Goal: Navigation & Orientation: Find specific page/section

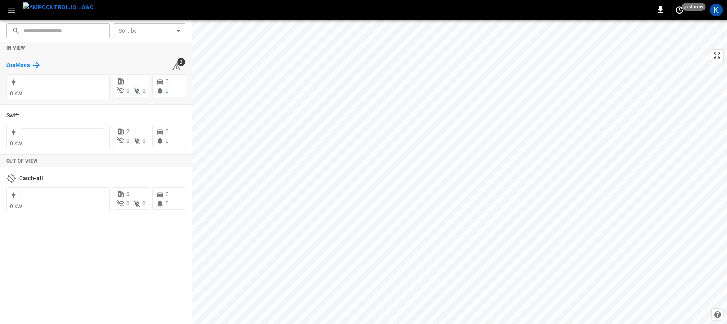
click at [18, 65] on h6 "OtaMesa" at bounding box center [18, 65] width 24 height 9
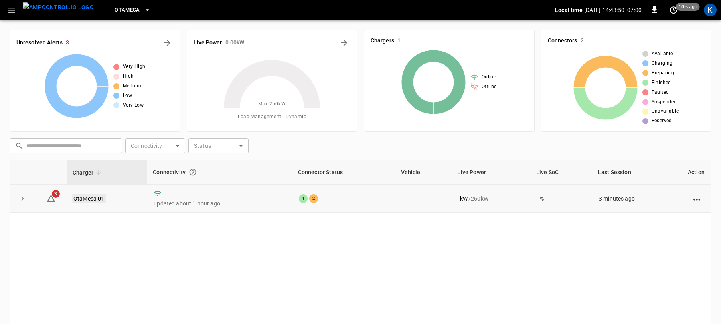
click at [85, 197] on link "OtaMesa 01" at bounding box center [89, 199] width 34 height 10
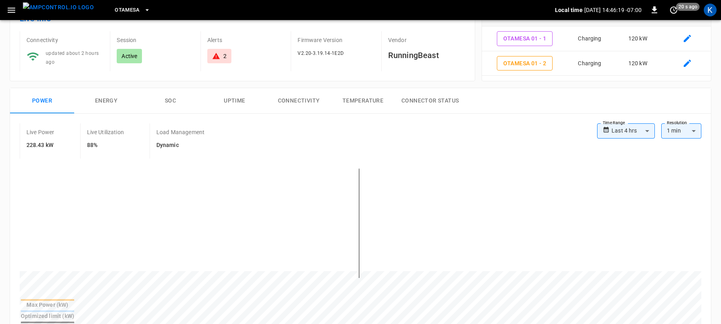
scroll to position [62, 0]
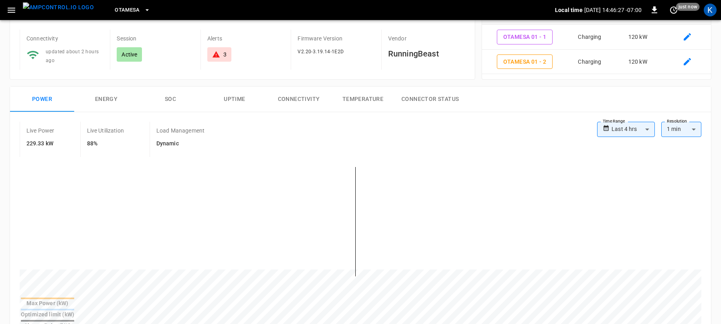
click at [369, 166] on div at bounding box center [360, 228] width 681 height 136
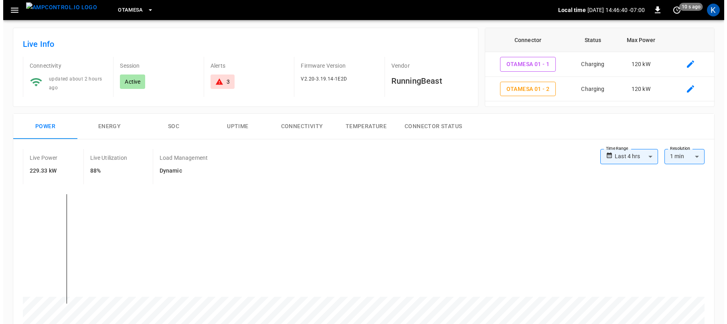
scroll to position [0, 0]
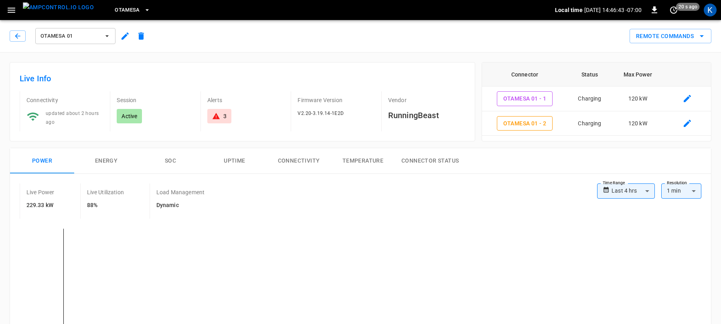
click at [9, 10] on icon "button" at bounding box center [11, 10] width 10 height 10
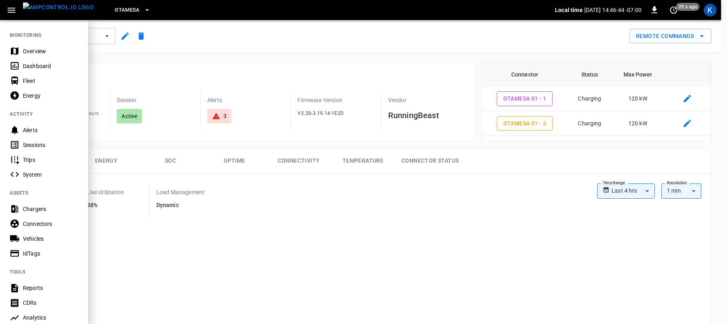
click at [33, 50] on div "Overview" at bounding box center [51, 51] width 56 height 8
